Goal: Task Accomplishment & Management: Complete application form

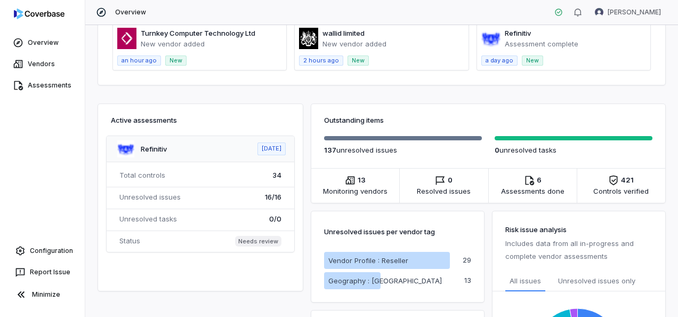
scroll to position [320, 0]
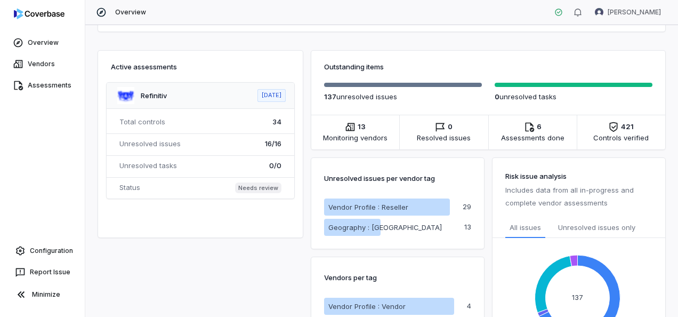
click at [135, 297] on div "Vendor Intake Request New Vendor No open vendor requests Review Queue Filter Cr…" at bounding box center [381, 171] width 593 height 292
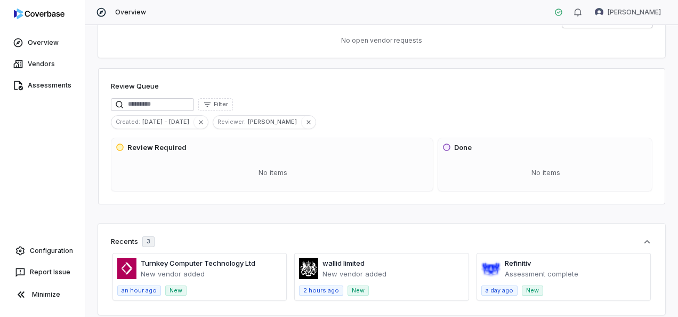
scroll to position [53, 0]
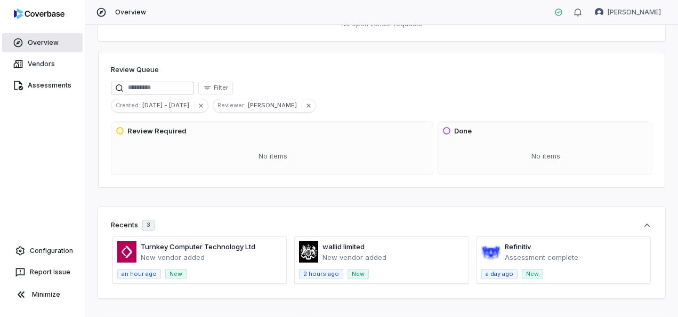
click at [52, 44] on link "Overview" at bounding box center [42, 42] width 81 height 19
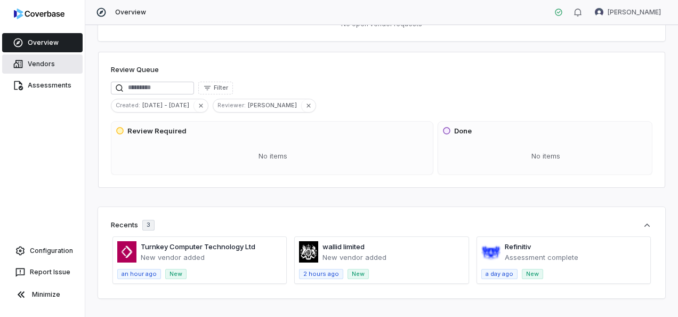
click at [50, 65] on link "Vendors" at bounding box center [42, 63] width 81 height 19
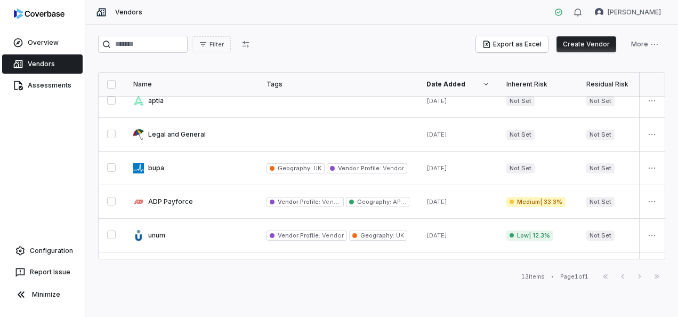
scroll to position [276, 0]
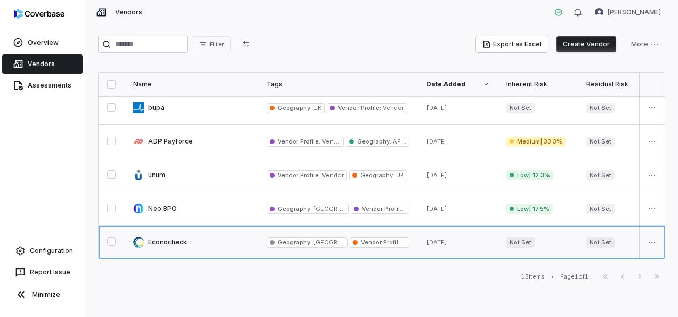
click at [222, 238] on link at bounding box center [191, 242] width 133 height 33
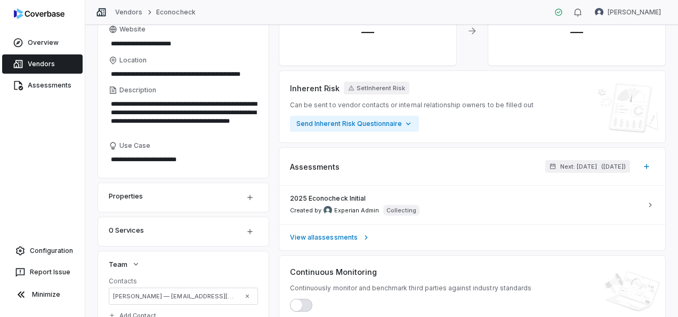
scroll to position [107, 0]
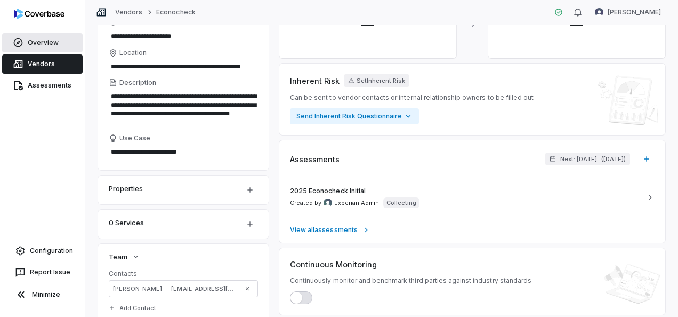
click at [42, 42] on link "Overview" at bounding box center [42, 42] width 81 height 19
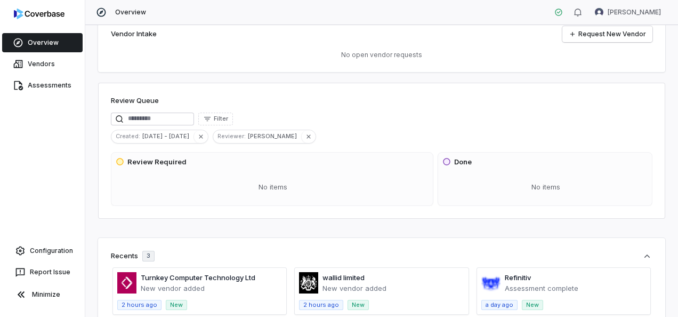
scroll to position [53, 0]
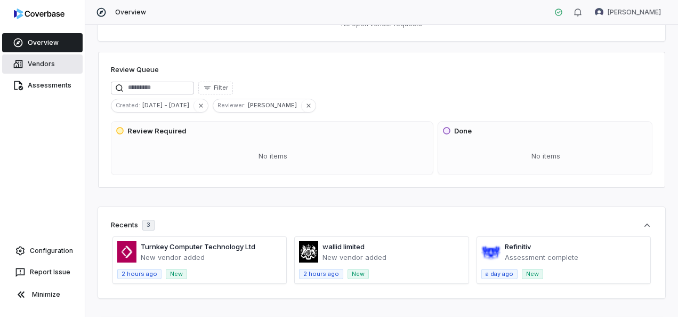
click at [44, 65] on link "Vendors" at bounding box center [42, 63] width 81 height 19
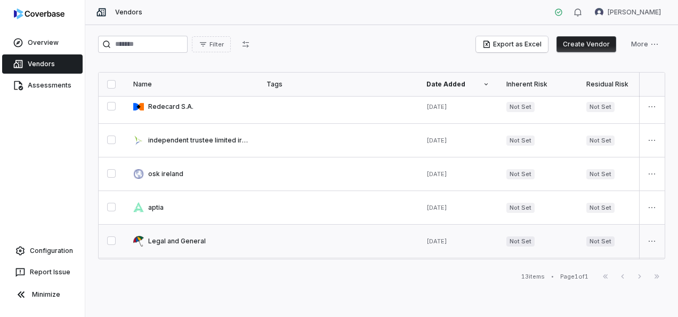
scroll to position [276, 0]
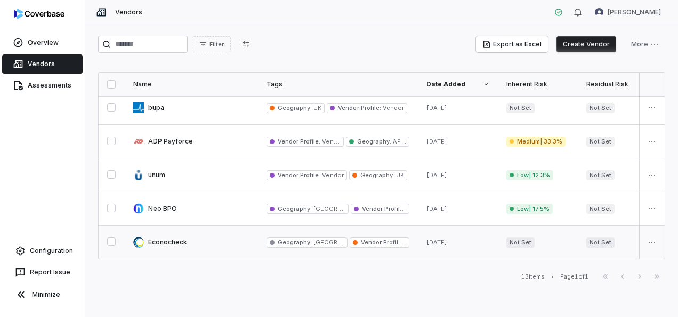
click at [166, 239] on link at bounding box center [191, 242] width 133 height 33
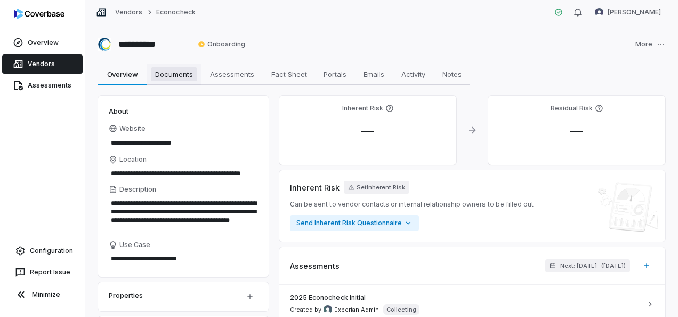
click at [182, 75] on span "Documents" at bounding box center [174, 74] width 46 height 14
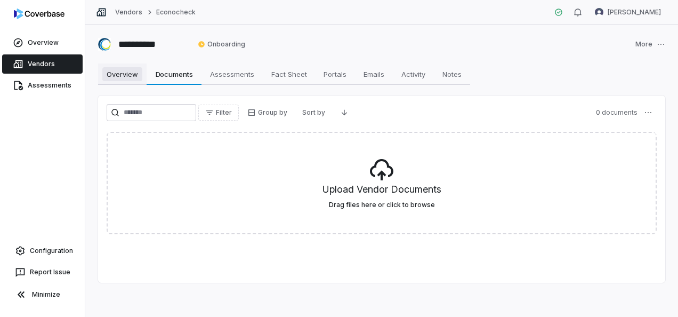
click at [124, 73] on span "Overview" at bounding box center [122, 74] width 40 height 14
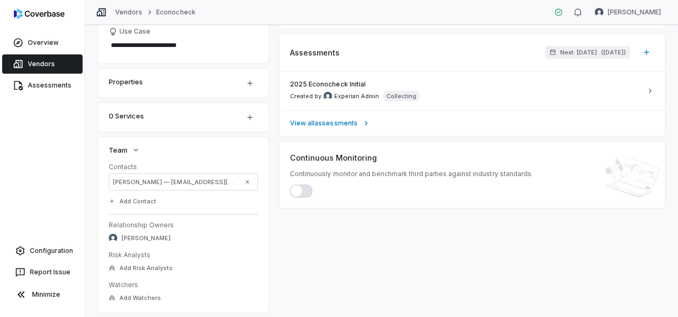
scroll to position [267, 0]
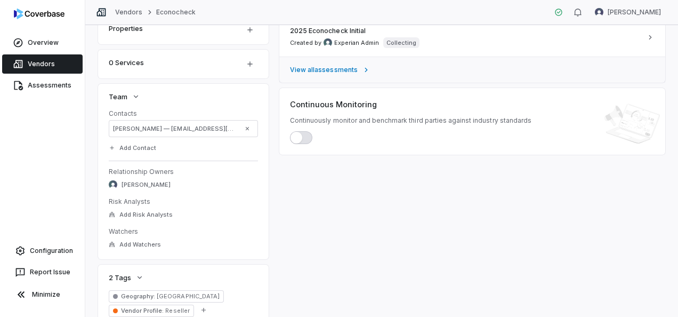
click at [348, 70] on span "View all assessments" at bounding box center [324, 70] width 68 height 9
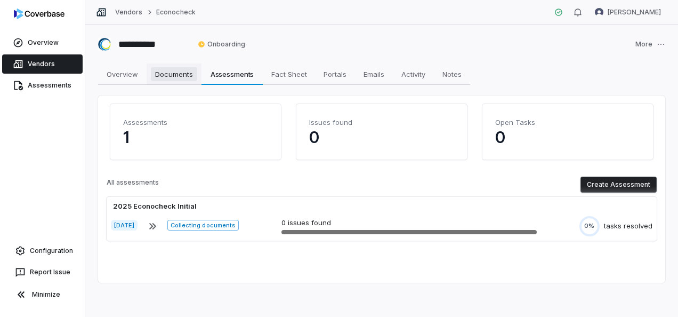
click at [171, 73] on span "Documents" at bounding box center [174, 74] width 46 height 14
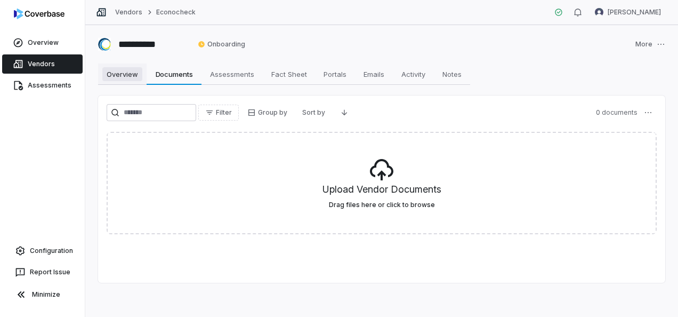
click at [132, 77] on span "Overview" at bounding box center [122, 74] width 40 height 14
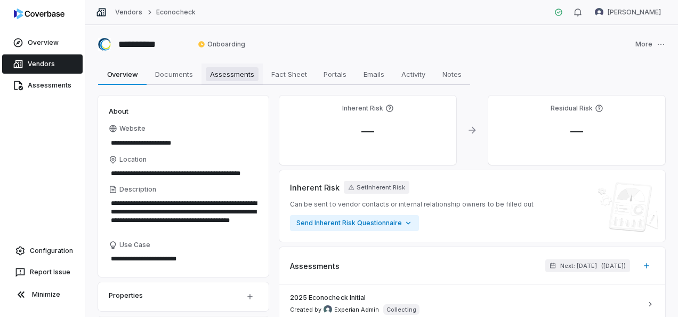
click at [230, 70] on span "Assessments" at bounding box center [232, 74] width 53 height 14
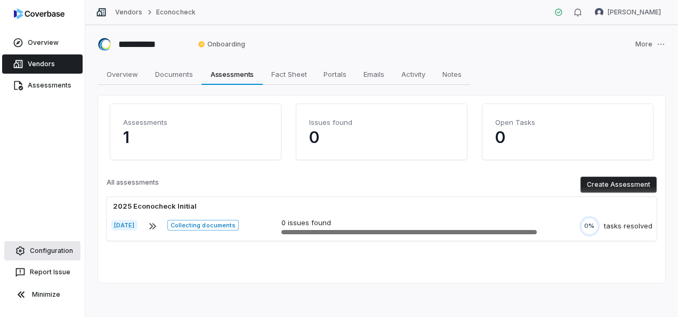
click at [55, 254] on link "Configuration" at bounding box center [42, 250] width 76 height 19
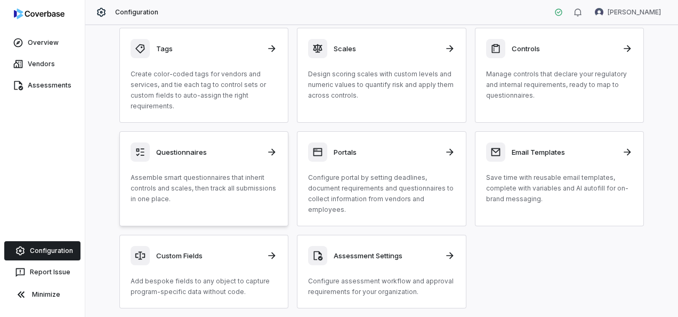
scroll to position [53, 0]
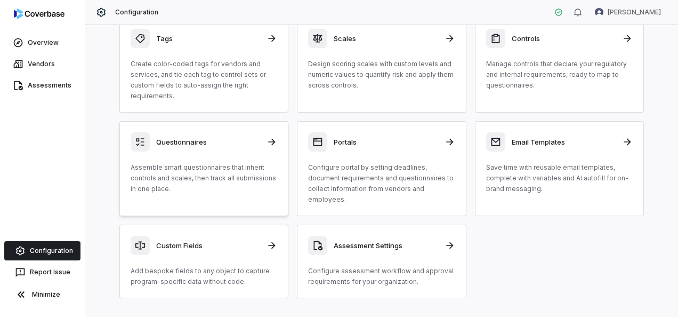
click at [217, 135] on div "Questionnaires" at bounding box center [204, 141] width 147 height 19
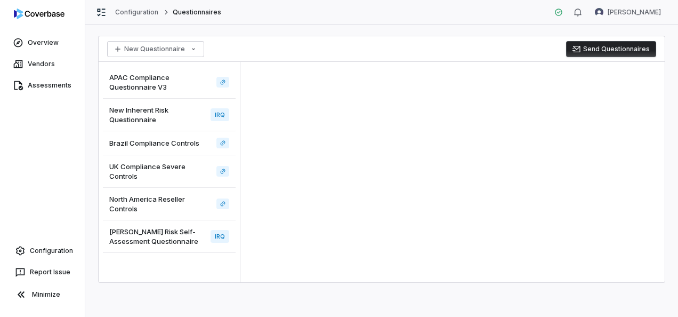
click at [145, 196] on span "North America Reseller Controls" at bounding box center [160, 203] width 103 height 19
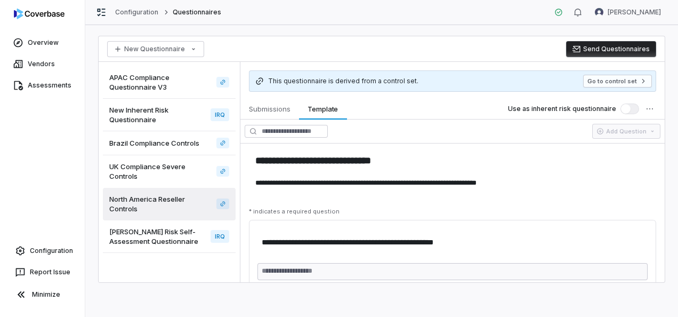
click at [146, 234] on span "[PERSON_NAME] Risk Self-Assessment Questionnaire" at bounding box center [157, 236] width 97 height 19
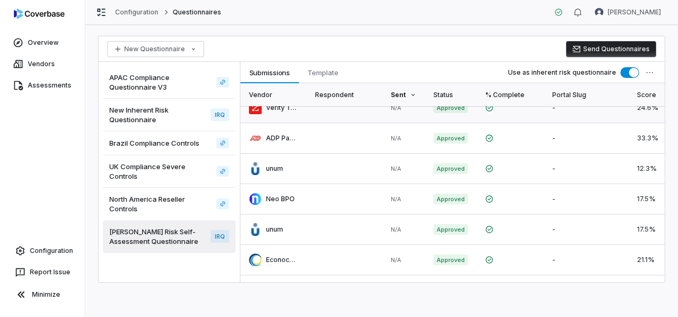
scroll to position [139, 0]
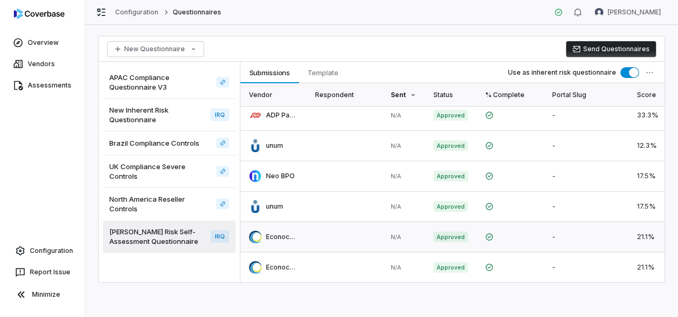
click at [294, 234] on link at bounding box center [274, 237] width 66 height 30
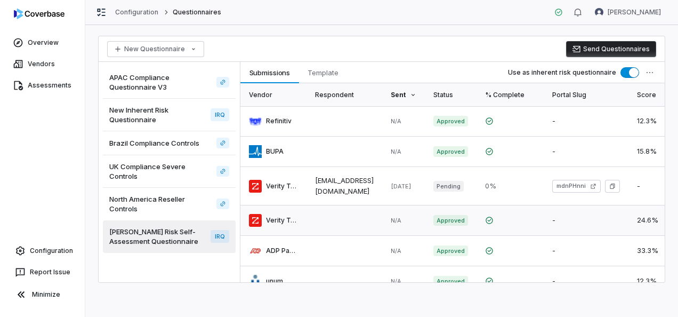
scroll to position [139, 0]
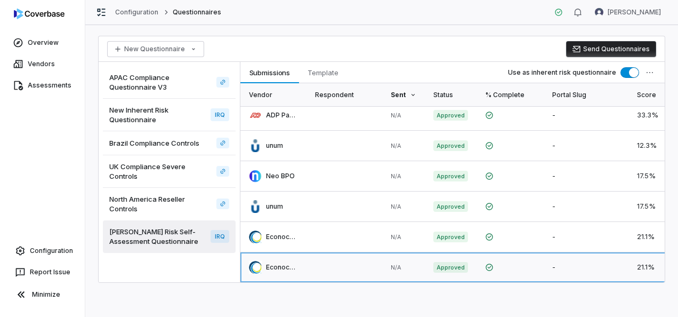
click at [293, 262] on link at bounding box center [274, 267] width 66 height 30
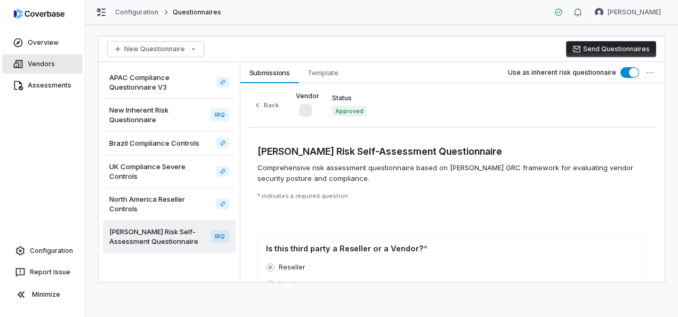
click at [36, 62] on link "Vendors" at bounding box center [42, 63] width 81 height 19
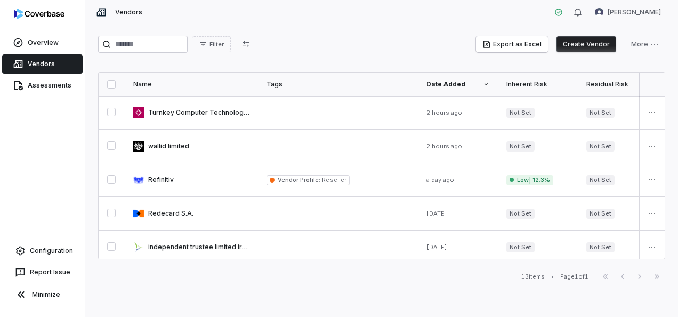
scroll to position [276, 0]
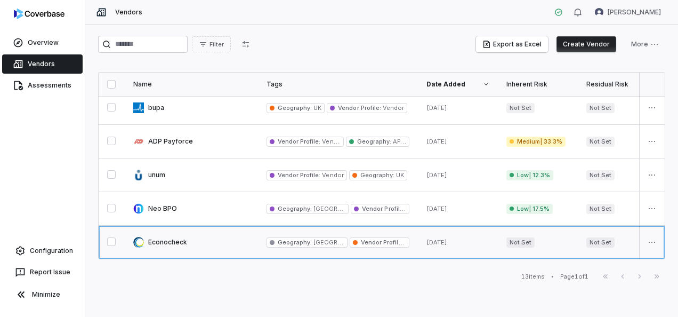
click at [164, 239] on link at bounding box center [191, 242] width 133 height 33
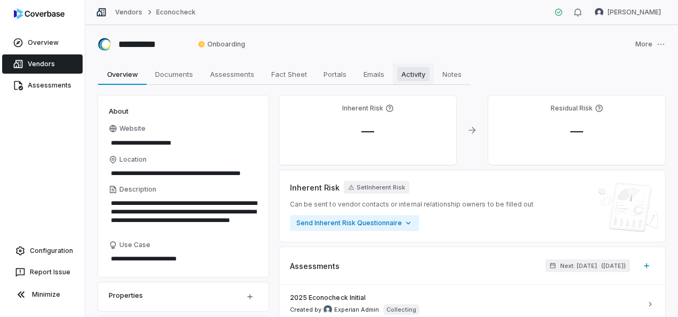
click at [404, 75] on span "Activity" at bounding box center [413, 74] width 33 height 14
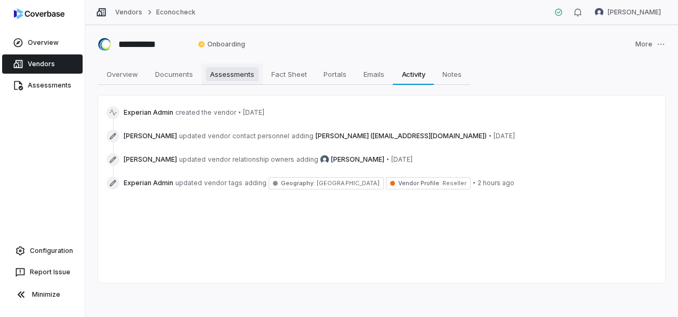
click at [243, 77] on span "Assessments" at bounding box center [232, 74] width 53 height 14
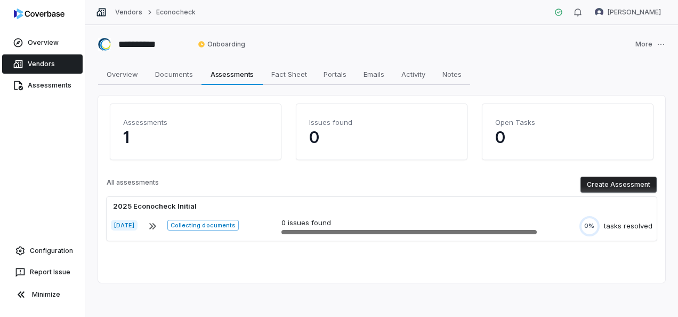
click at [43, 65] on link "Vendors" at bounding box center [42, 63] width 81 height 19
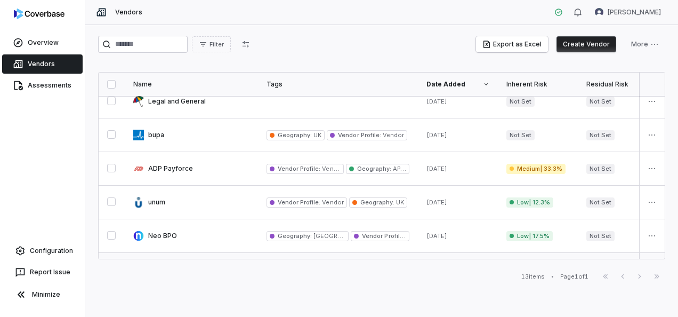
scroll to position [276, 0]
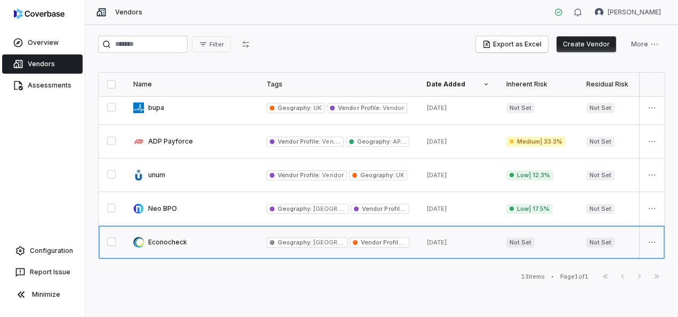
click at [164, 235] on link at bounding box center [191, 242] width 133 height 33
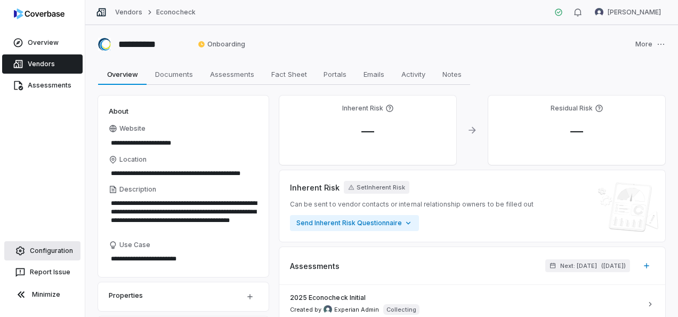
click at [59, 251] on link "Configuration" at bounding box center [42, 250] width 76 height 19
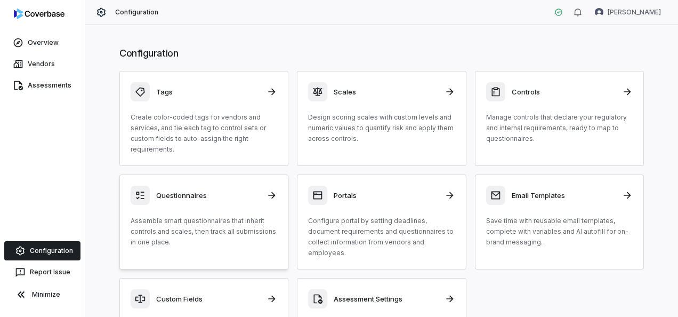
click at [190, 199] on h3 "Questionnaires" at bounding box center [208, 195] width 104 height 10
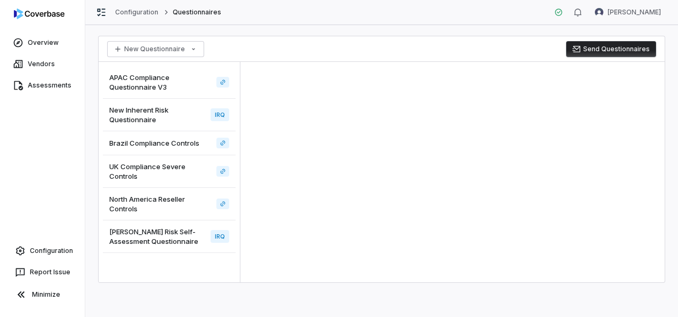
click at [145, 233] on span "[PERSON_NAME] Risk Self-Assessment Questionnaire" at bounding box center [157, 236] width 97 height 19
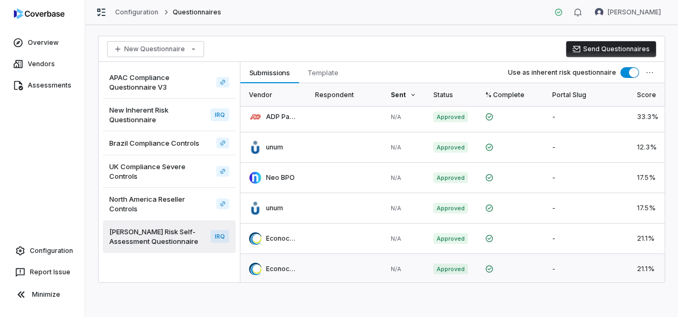
scroll to position [139, 0]
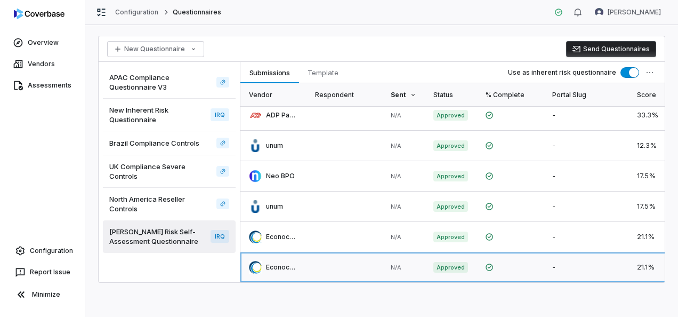
click at [284, 260] on link at bounding box center [274, 267] width 66 height 30
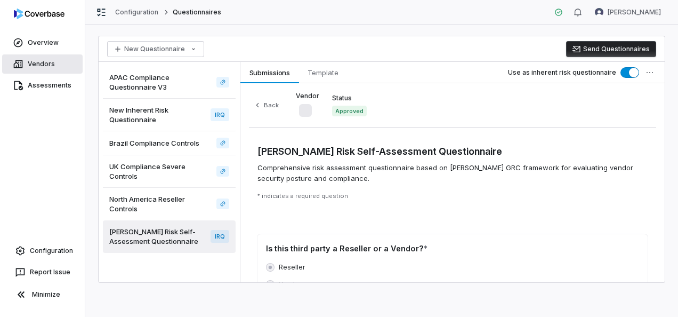
click at [48, 67] on link "Vendors" at bounding box center [42, 63] width 81 height 19
click at [44, 60] on link "Vendors" at bounding box center [42, 63] width 81 height 19
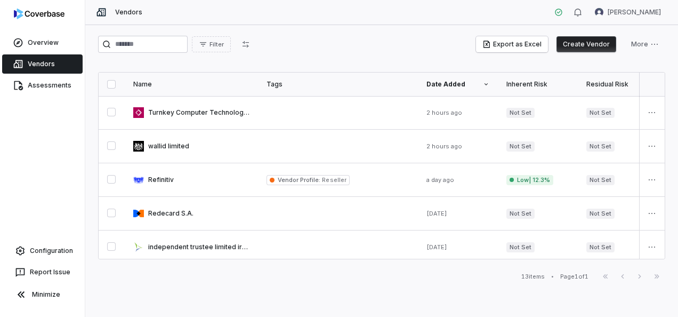
scroll to position [276, 0]
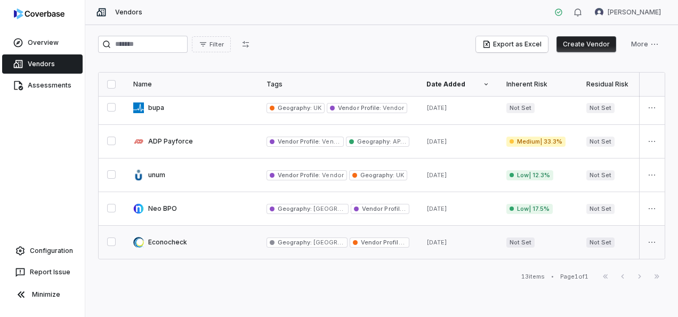
click at [161, 237] on link at bounding box center [191, 242] width 133 height 33
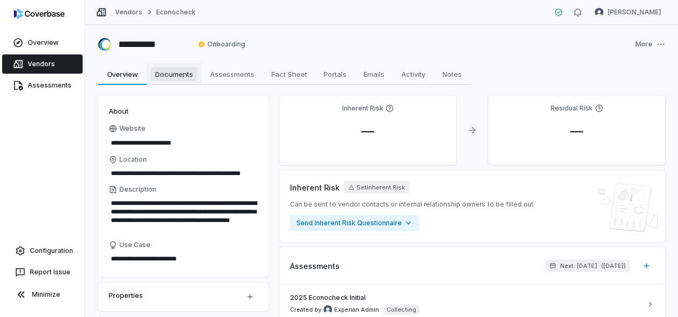
click at [172, 71] on span "Documents" at bounding box center [174, 74] width 46 height 14
type textarea "*"
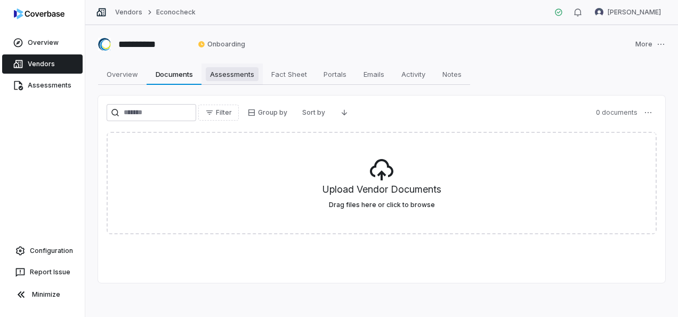
click at [247, 75] on span "Assessments" at bounding box center [232, 74] width 53 height 14
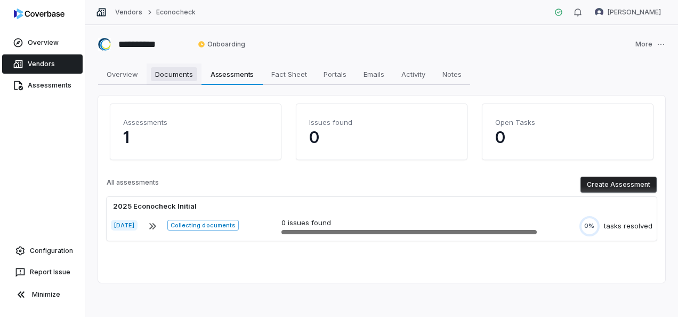
click at [170, 70] on span "Documents" at bounding box center [174, 74] width 46 height 14
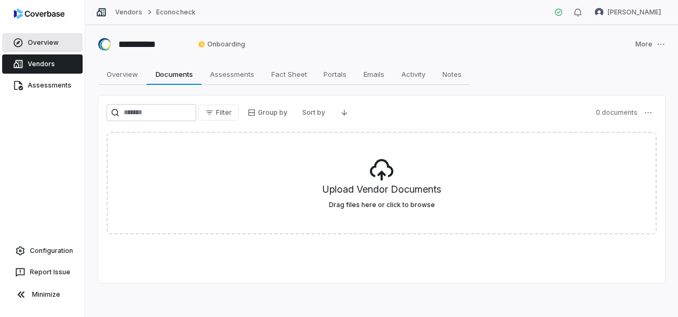
click at [44, 43] on link "Overview" at bounding box center [42, 42] width 81 height 19
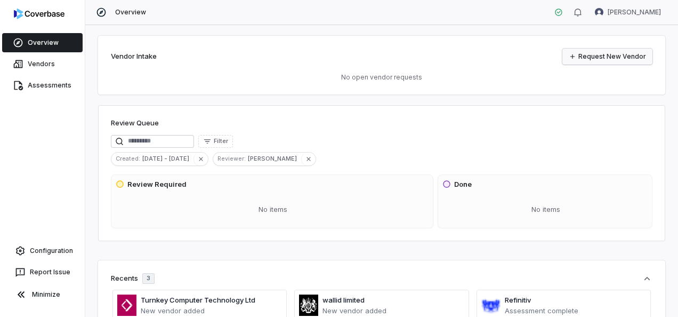
click at [624, 58] on link "Request New Vendor" at bounding box center [608, 57] width 90 height 16
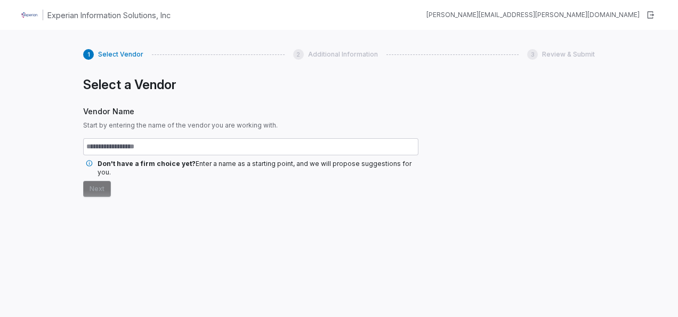
type input "*"
type input "**********"
click at [96, 181] on button "Next" at bounding box center [97, 189] width 28 height 16
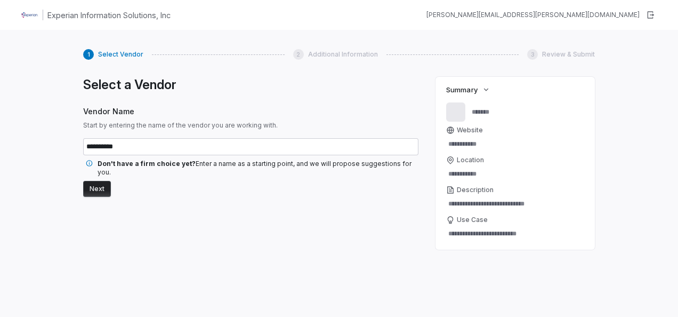
type textarea "*"
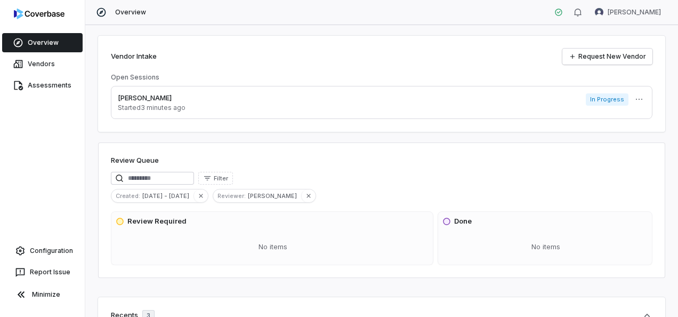
click at [196, 287] on div "Vendor Intake Request New Vendor Open [PERSON_NAME] Us Started 3 minutes ago In…" at bounding box center [381, 171] width 593 height 292
drag, startPoint x: 183, startPoint y: 294, endPoint x: 215, endPoint y: 302, distance: 32.3
click at [183, 294] on div "Vendor Intake Request New Vendor Open [PERSON_NAME] Us Started 4 minutes ago In…" at bounding box center [381, 171] width 593 height 292
